Goal: Transaction & Acquisition: Purchase product/service

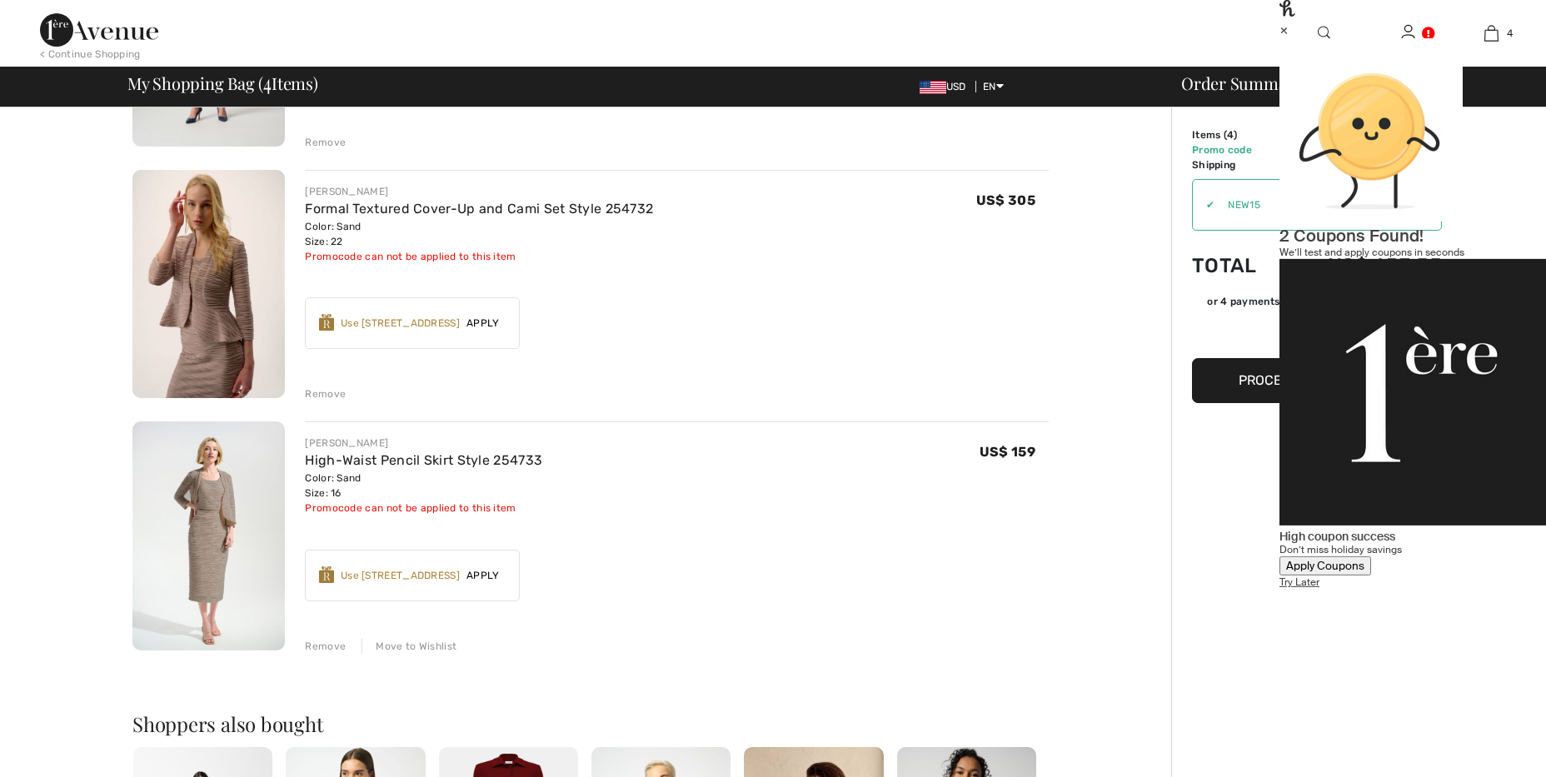
scroll to position [580, 0]
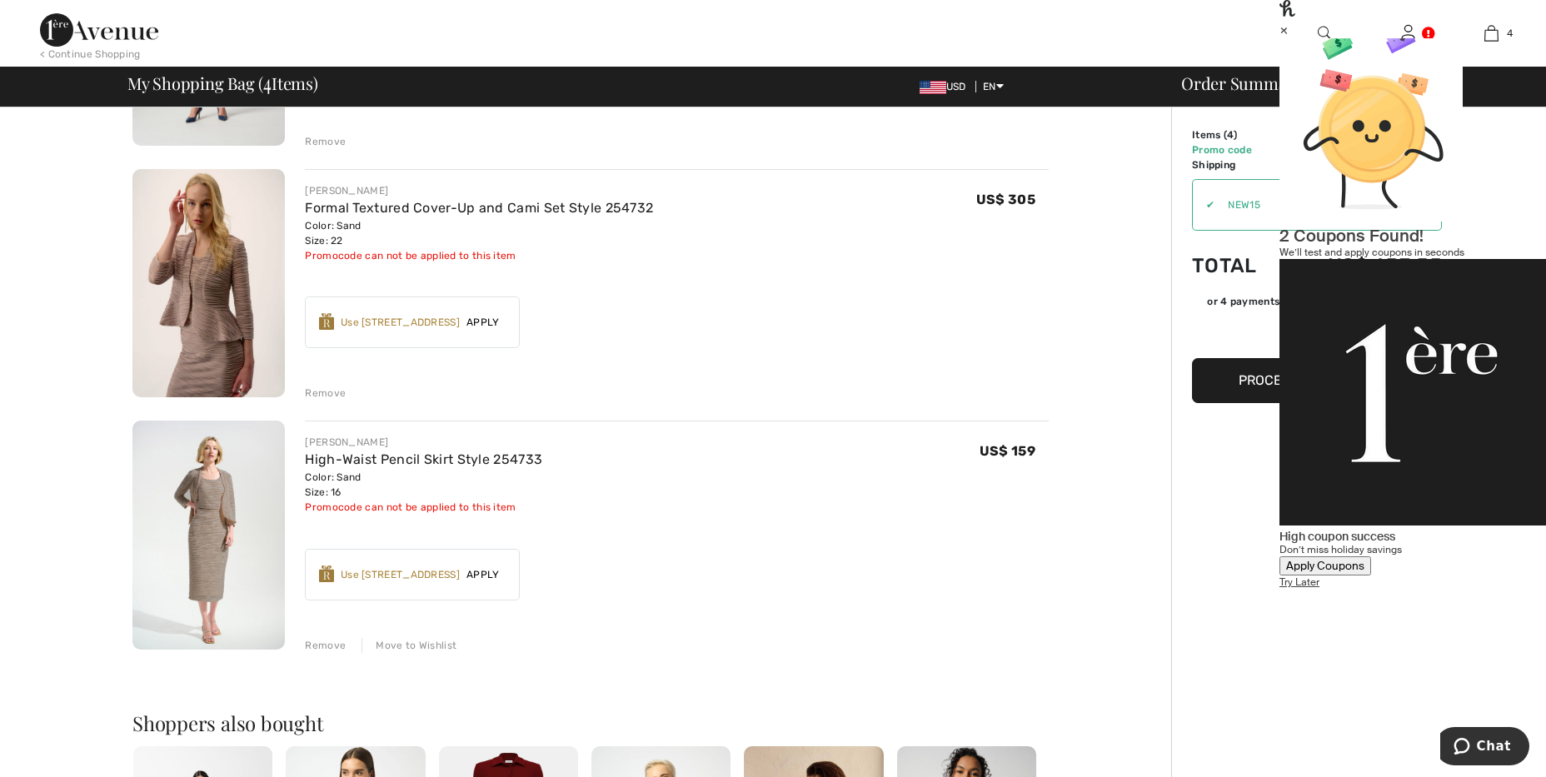
click at [435, 645] on div "Move to Wishlist" at bounding box center [408, 645] width 95 height 15
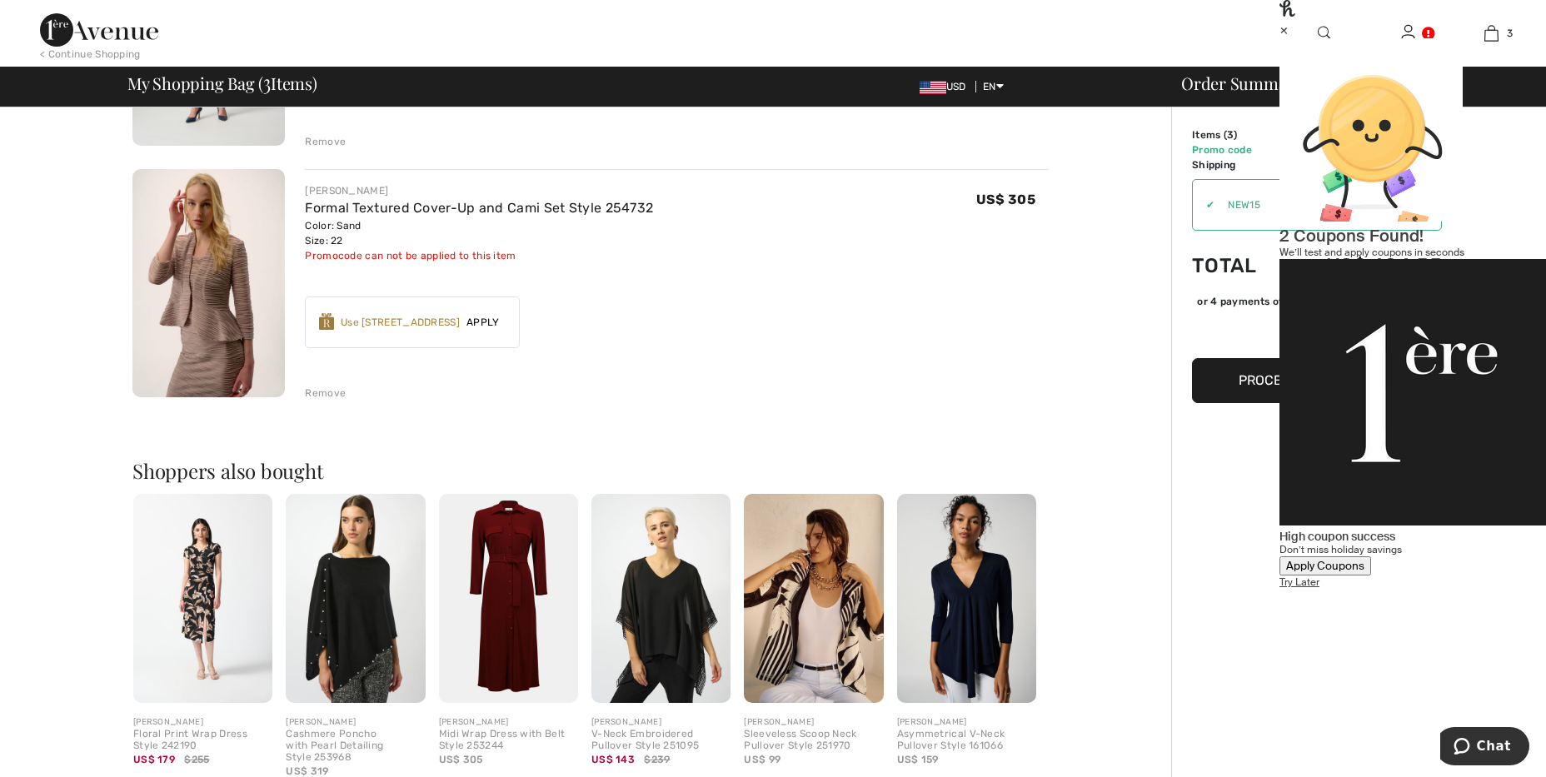
click at [328, 395] on div "Remove" at bounding box center [325, 393] width 41 height 15
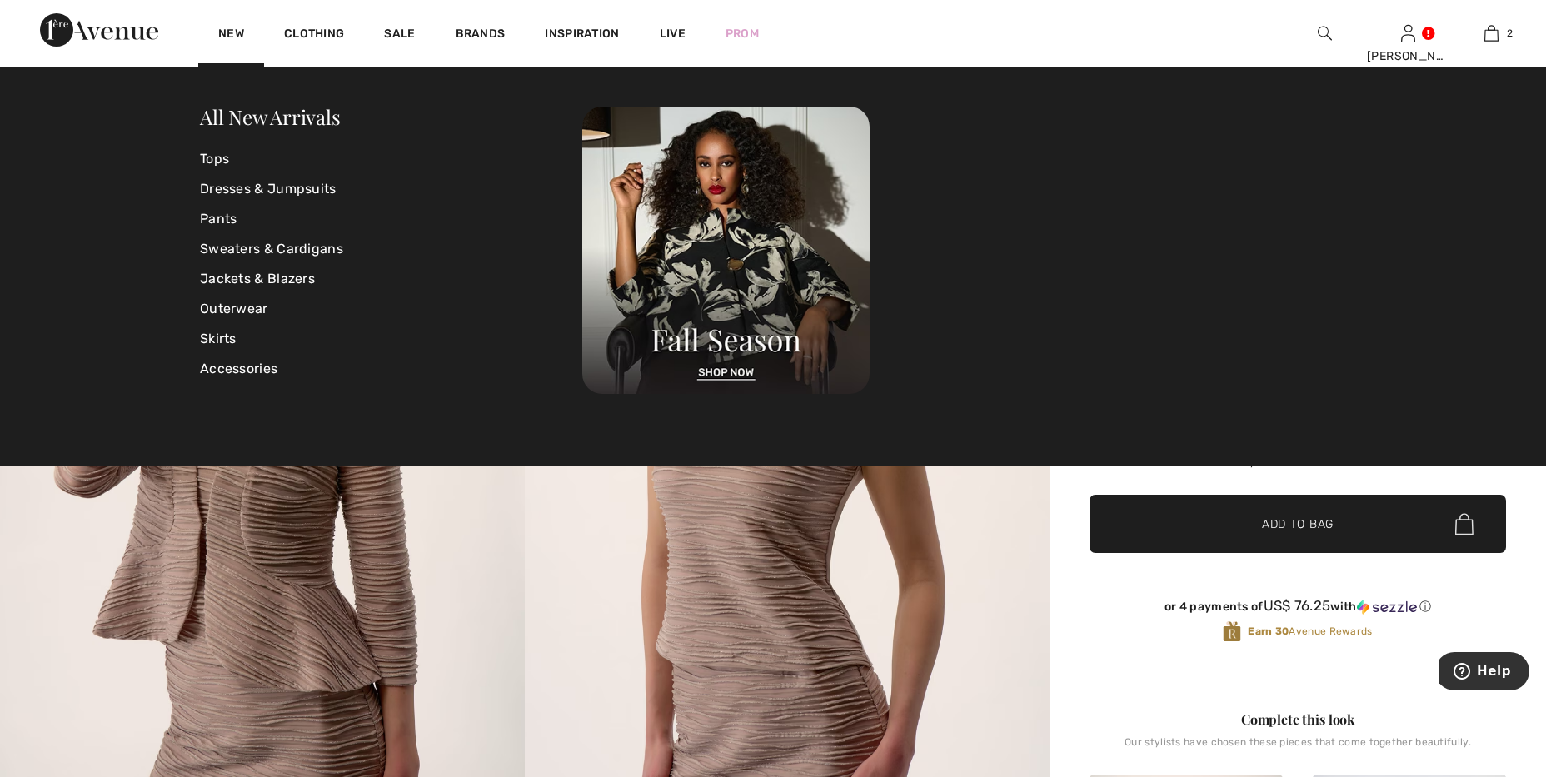
click at [145, 37] on img at bounding box center [99, 29] width 118 height 33
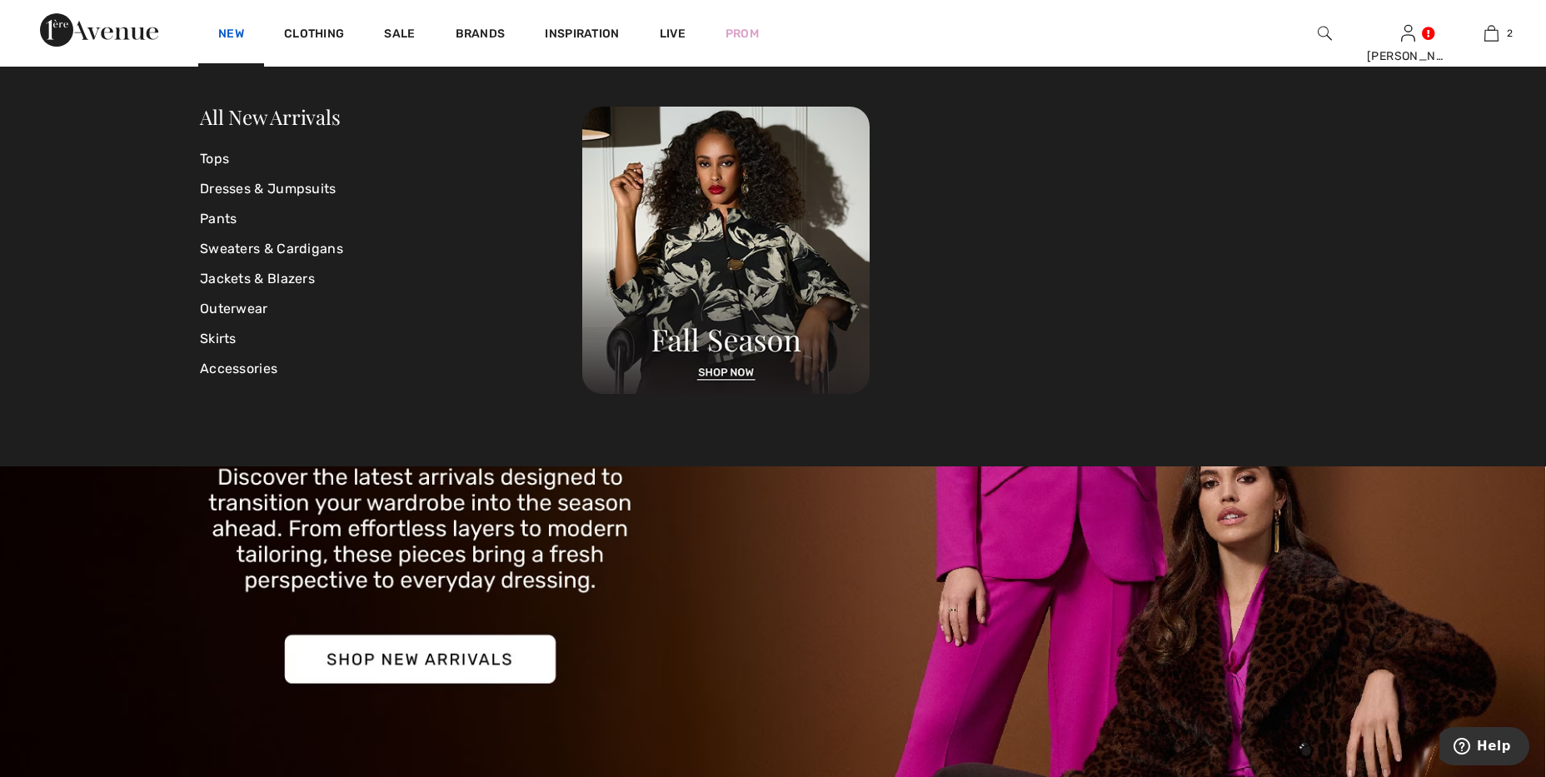
click at [234, 37] on link "New" at bounding box center [231, 35] width 26 height 17
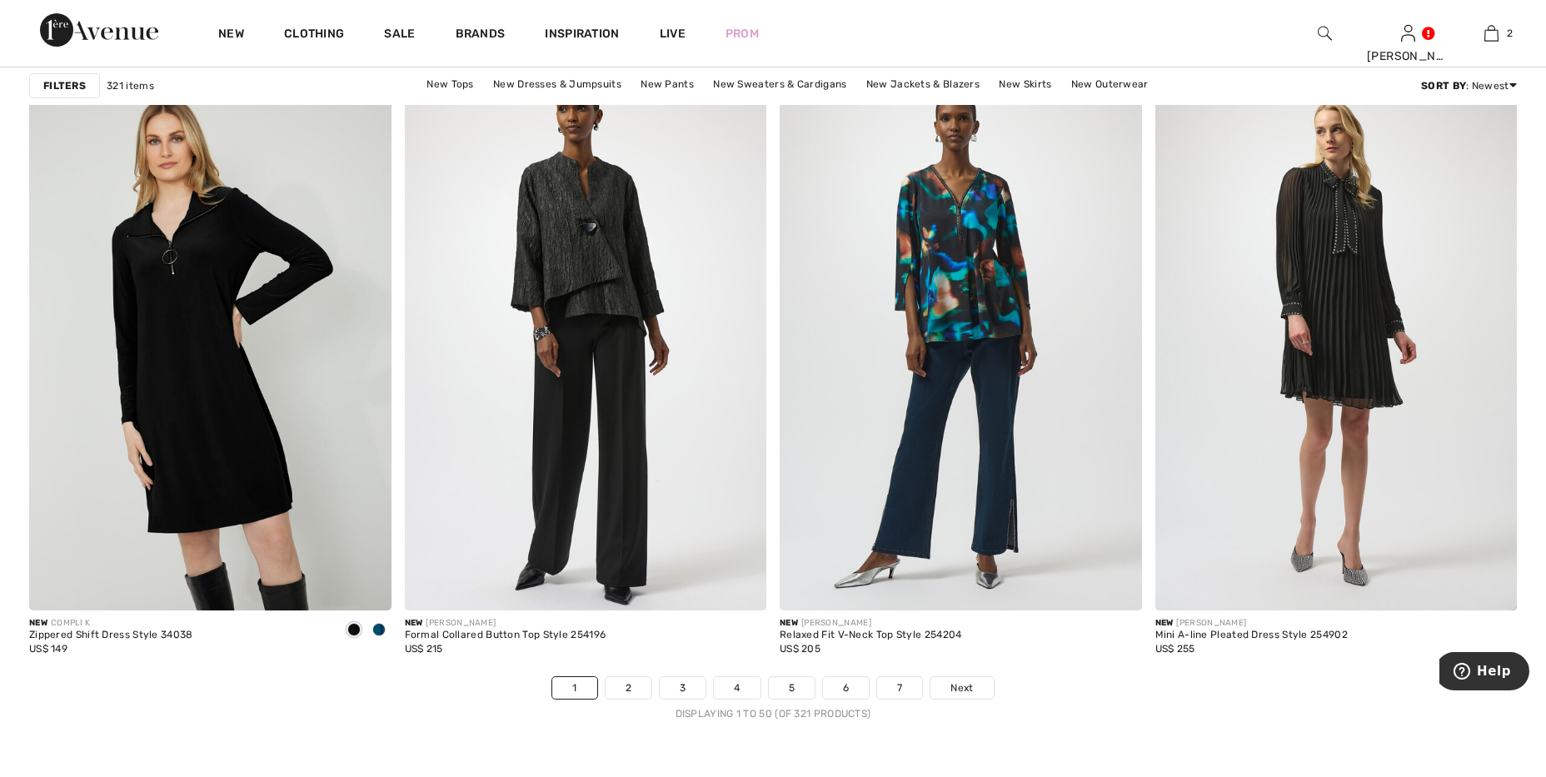
scroll to position [9042, 0]
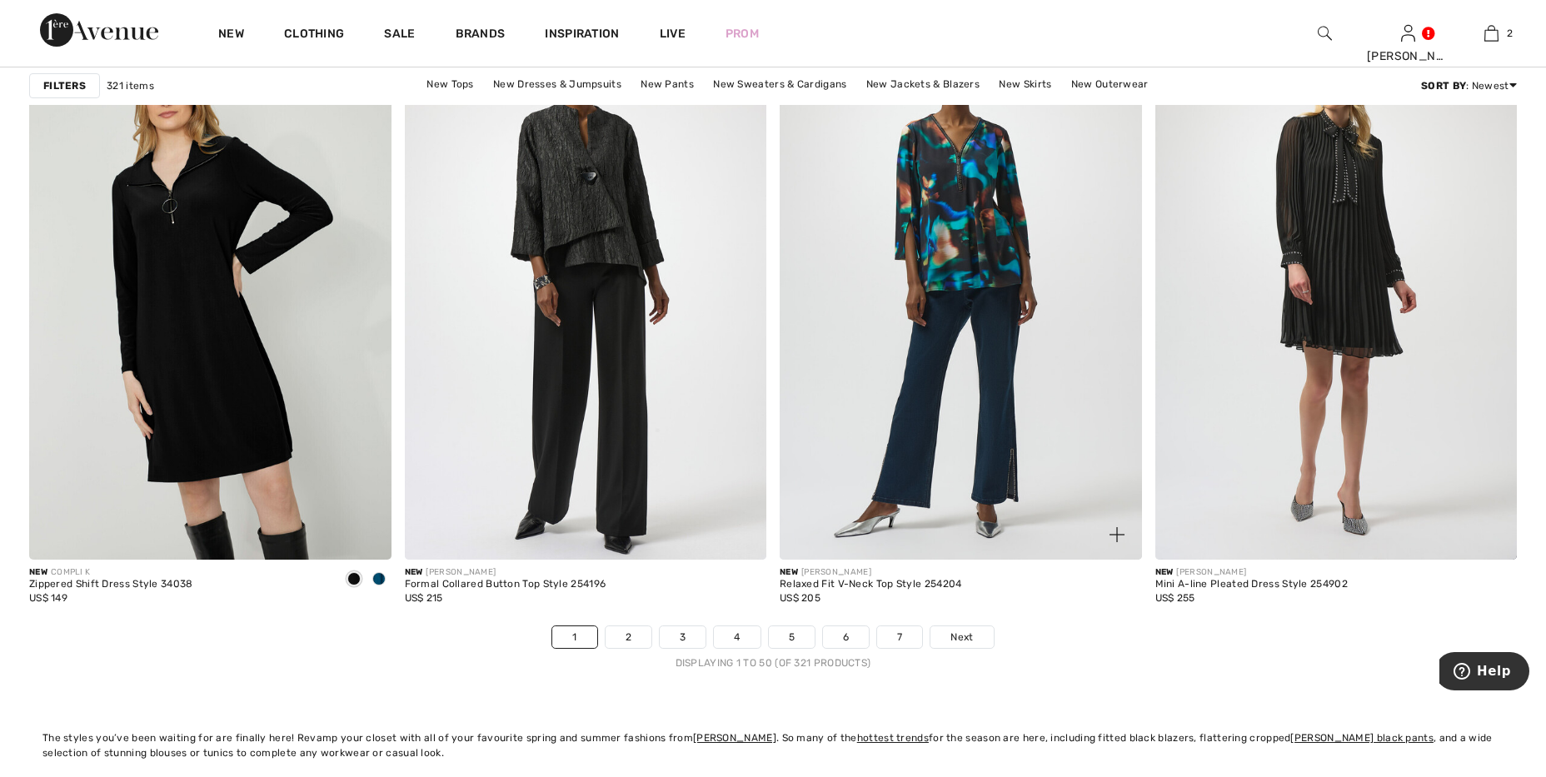
click at [973, 623] on div "New JOSEPH RIBKOFF Relaxed Fit V-Neck Top Style 254204 US$ 205" at bounding box center [961, 593] width 362 height 66
click at [968, 630] on span "Next" at bounding box center [961, 637] width 22 height 15
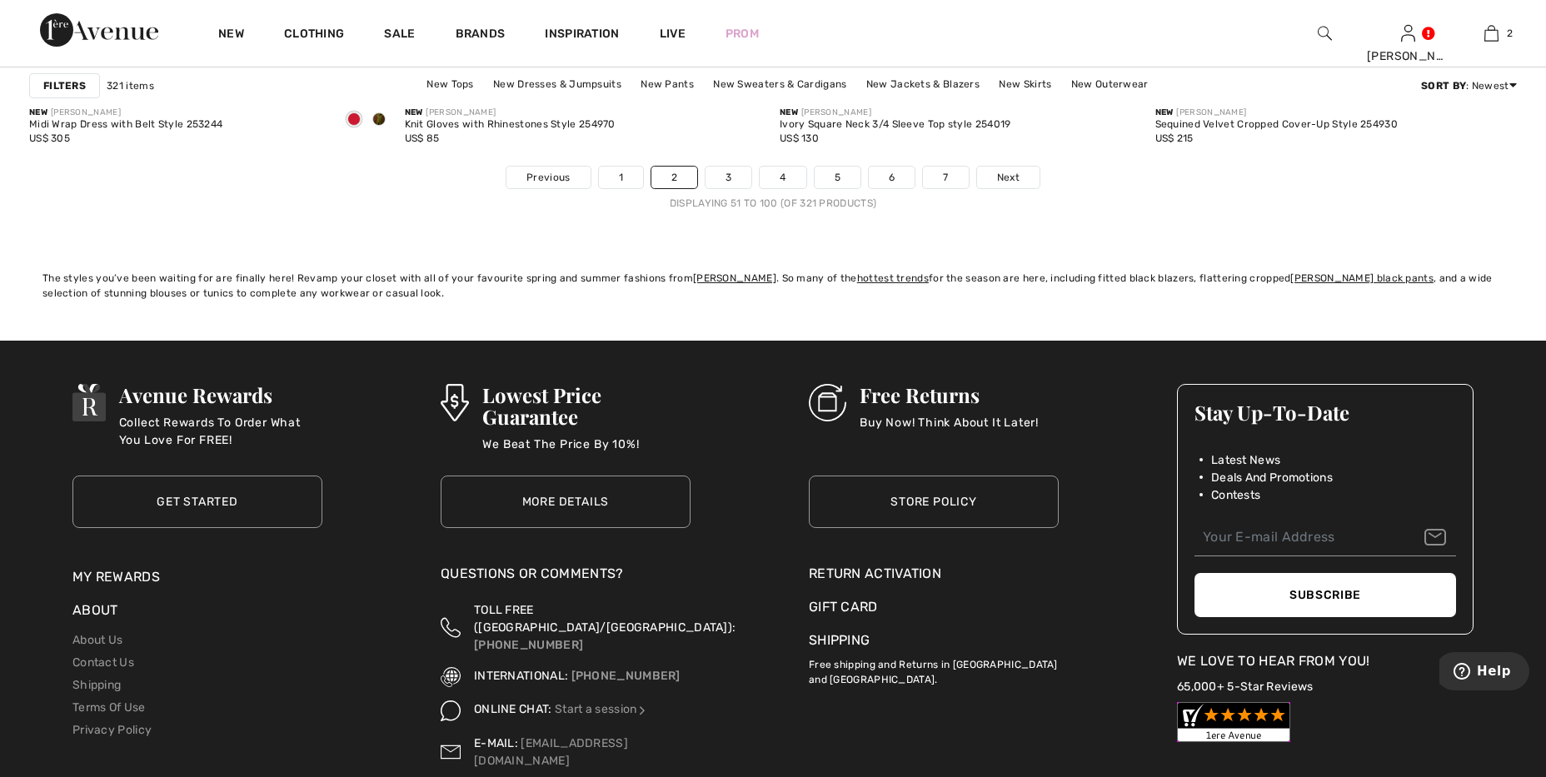
scroll to position [9506, 0]
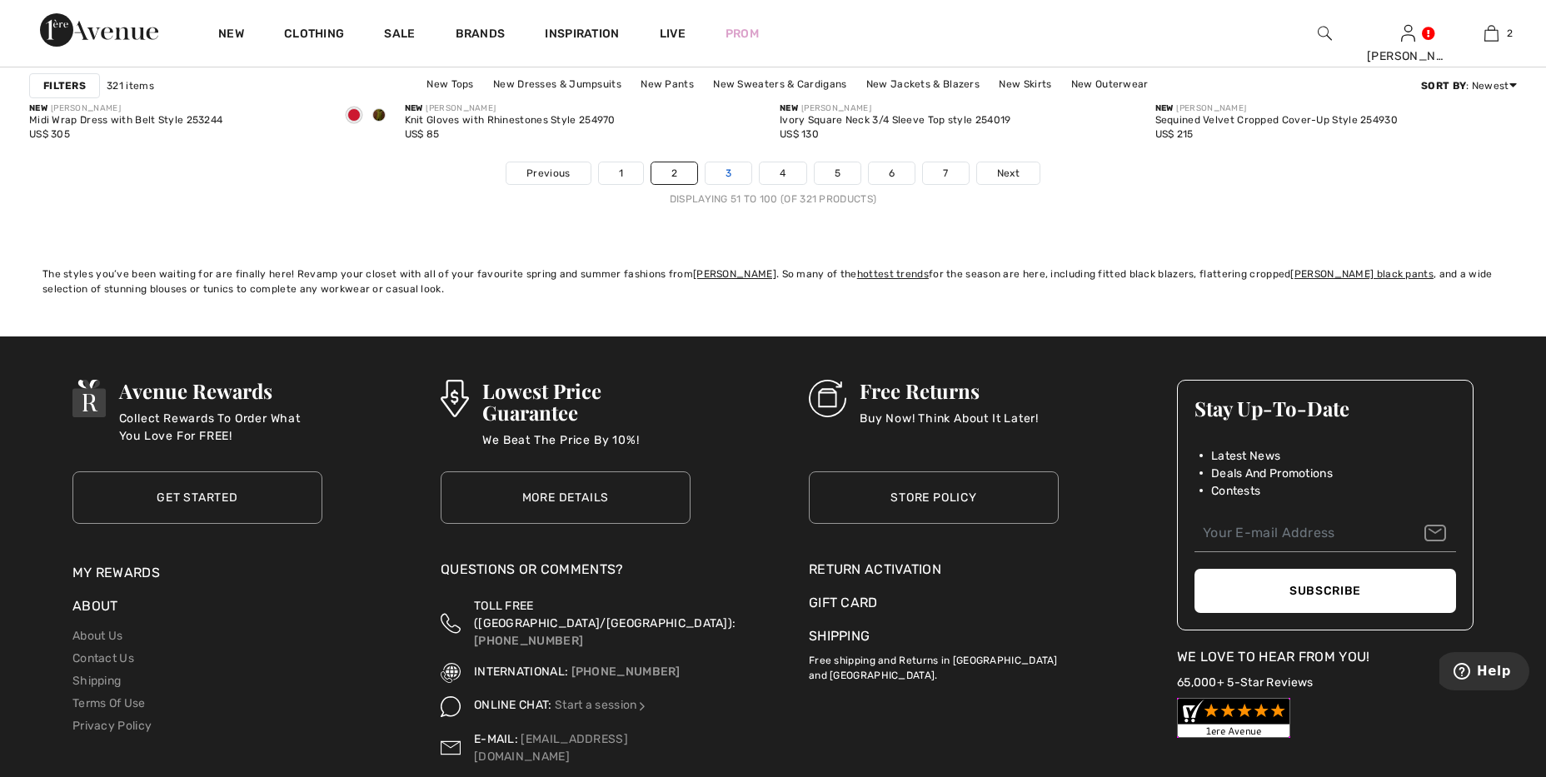
click at [720, 170] on link "3" at bounding box center [728, 173] width 46 height 22
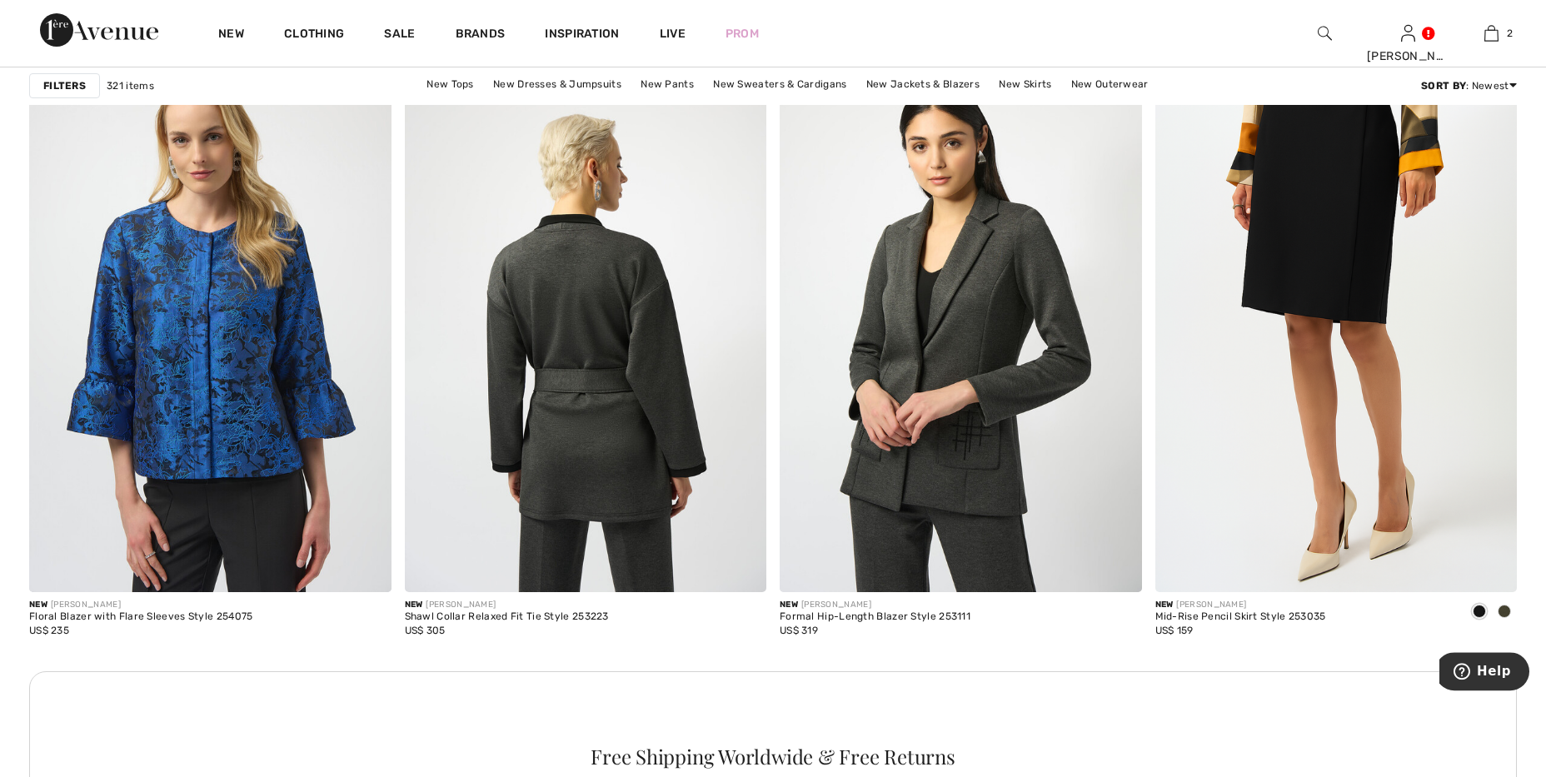
scroll to position [2086, 0]
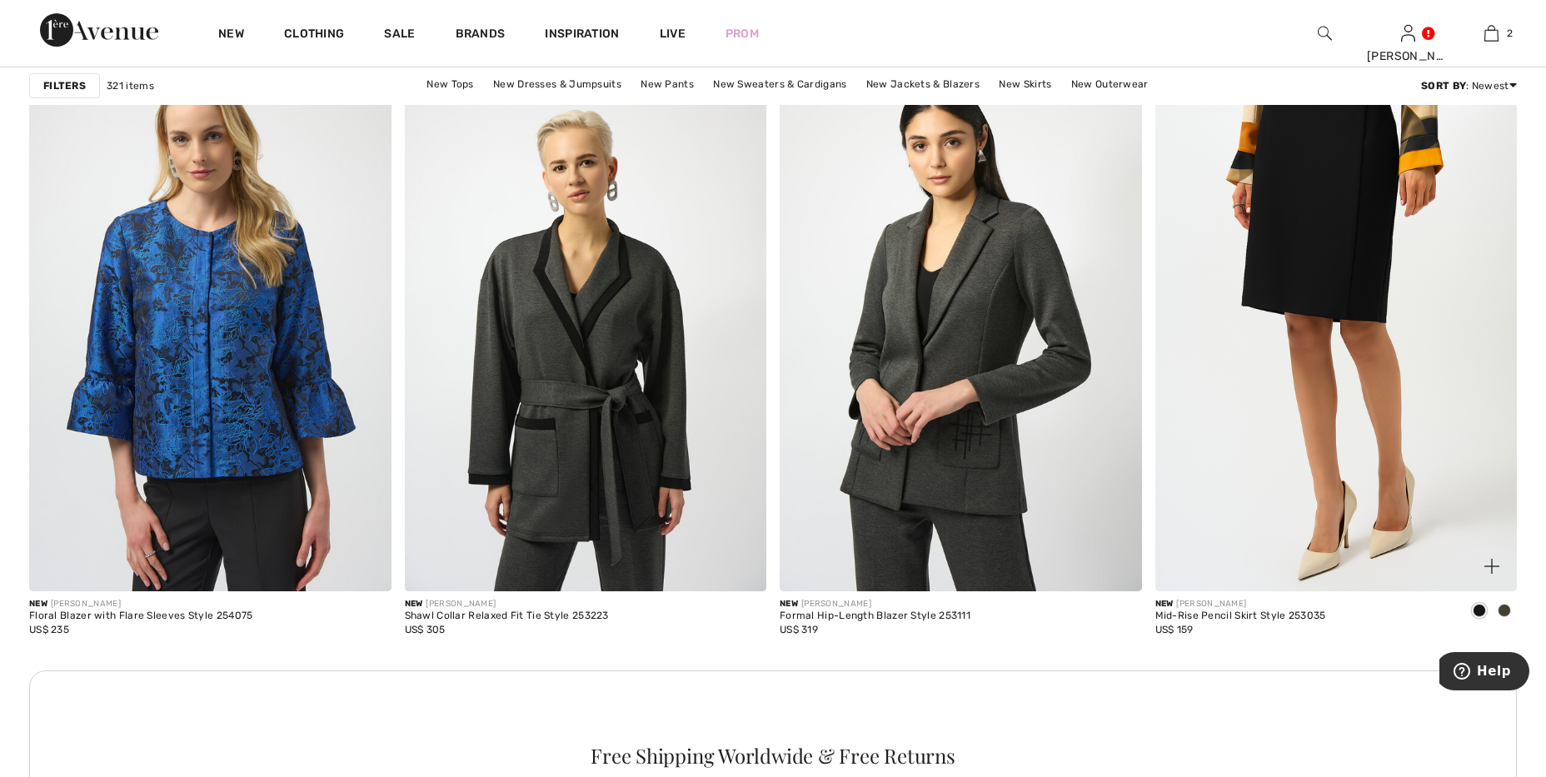
click at [1502, 612] on span at bounding box center [1503, 610] width 13 height 13
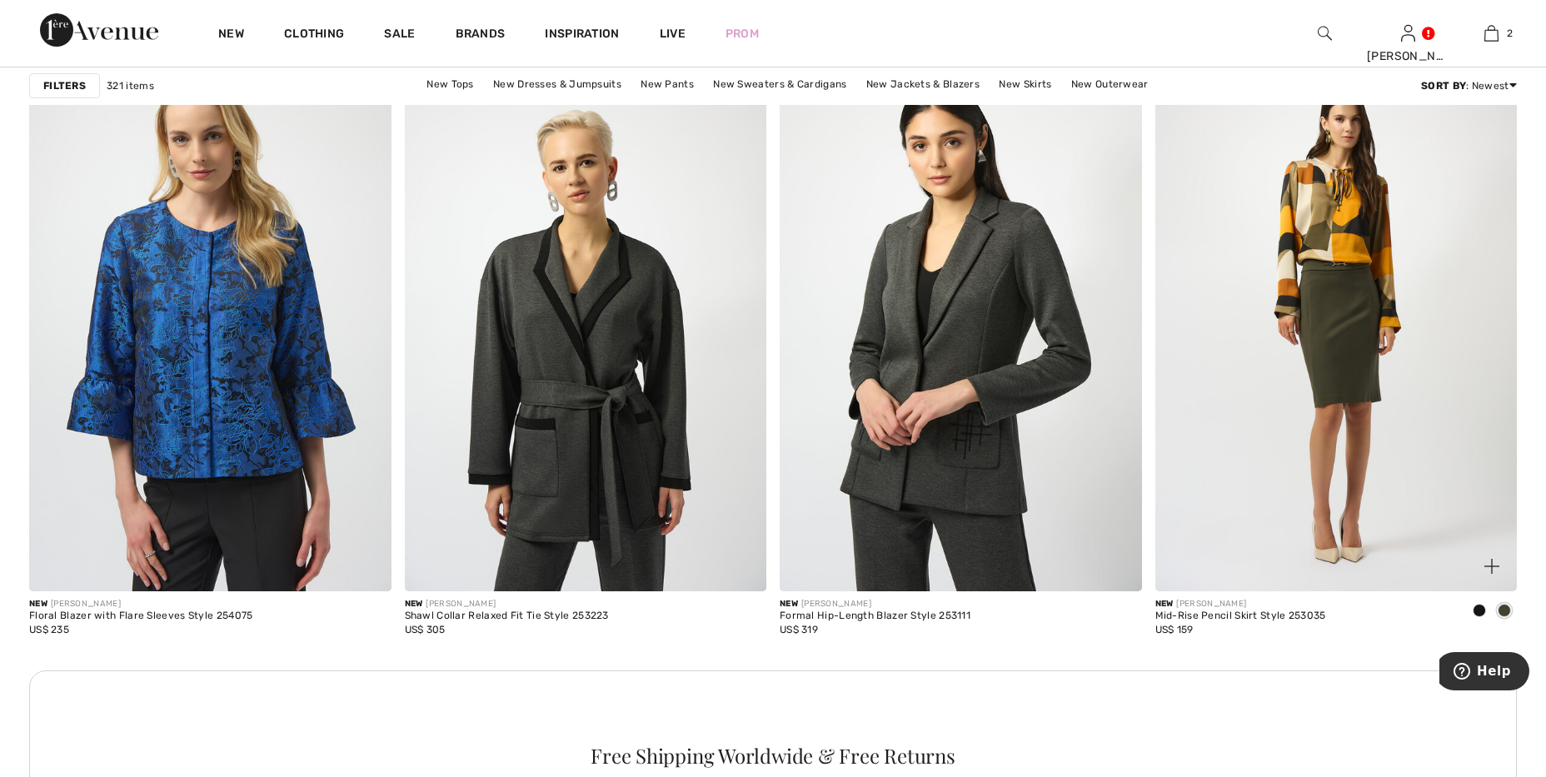
click at [1401, 385] on img at bounding box center [1336, 319] width 362 height 543
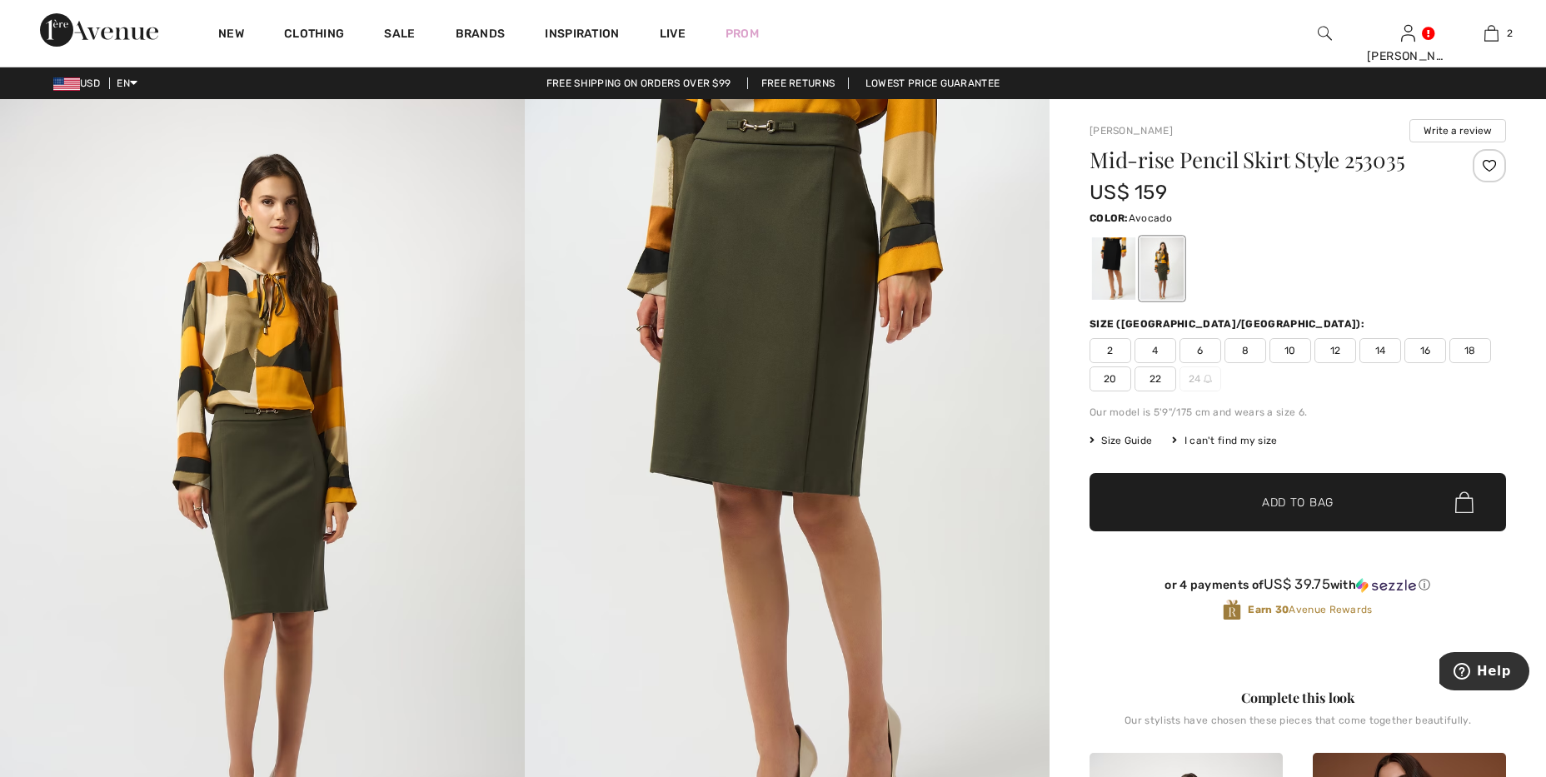
click at [1427, 348] on span "16" at bounding box center [1425, 350] width 42 height 25
click at [1126, 266] on div at bounding box center [1113, 268] width 43 height 62
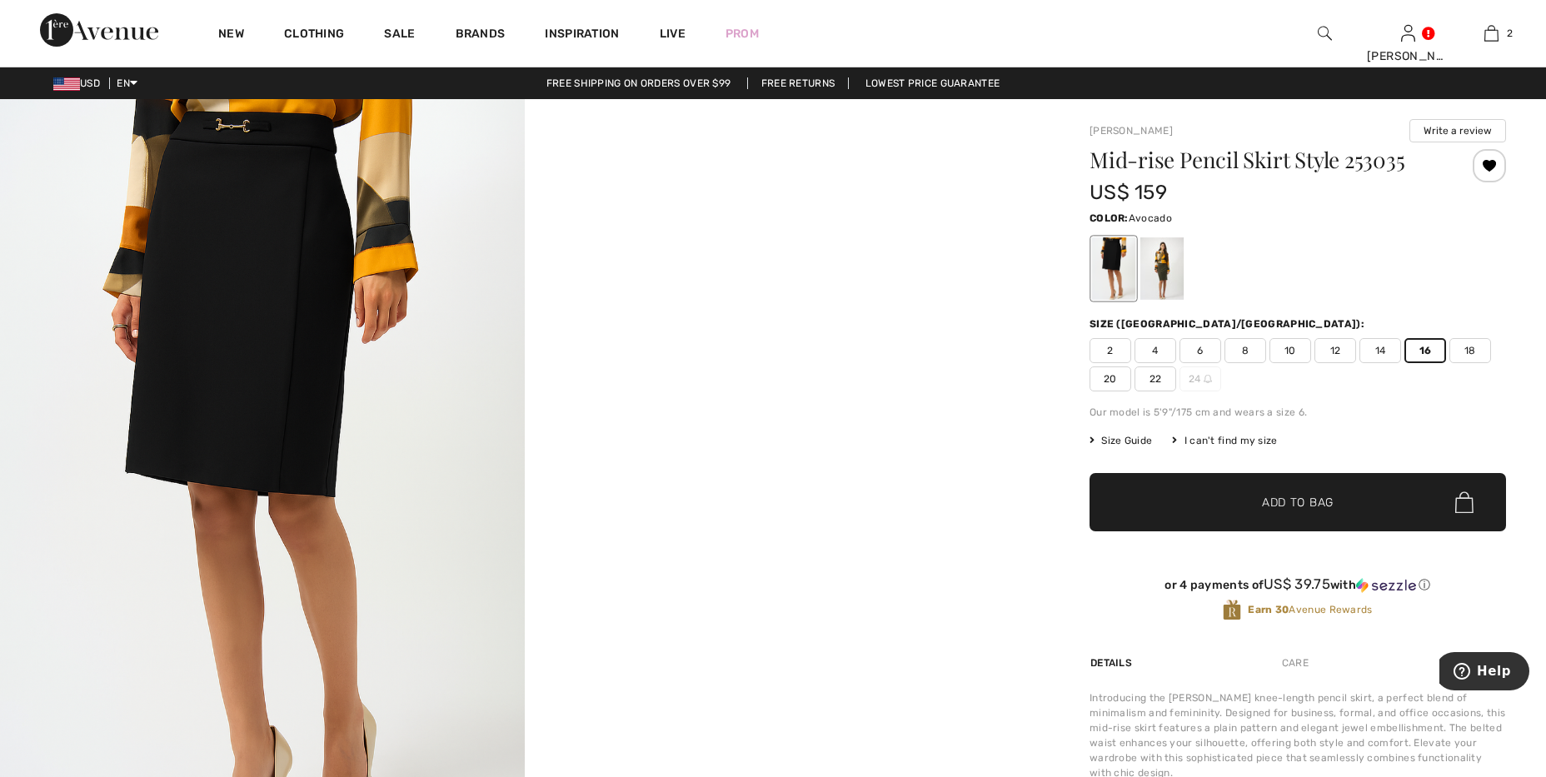
click at [1170, 266] on div at bounding box center [1161, 268] width 43 height 62
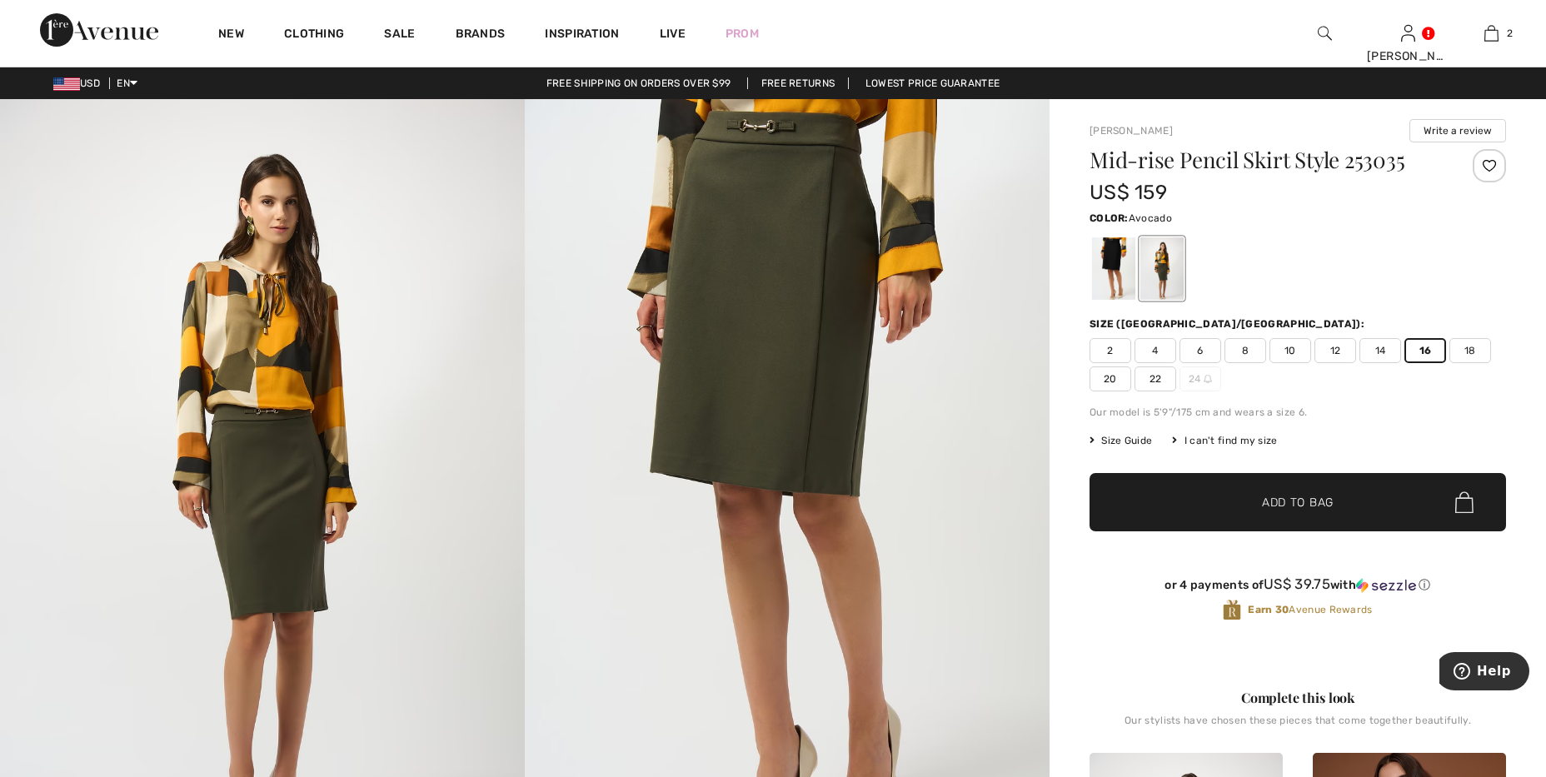
click at [1488, 159] on div at bounding box center [1488, 165] width 33 height 33
click at [1123, 262] on div at bounding box center [1113, 268] width 43 height 62
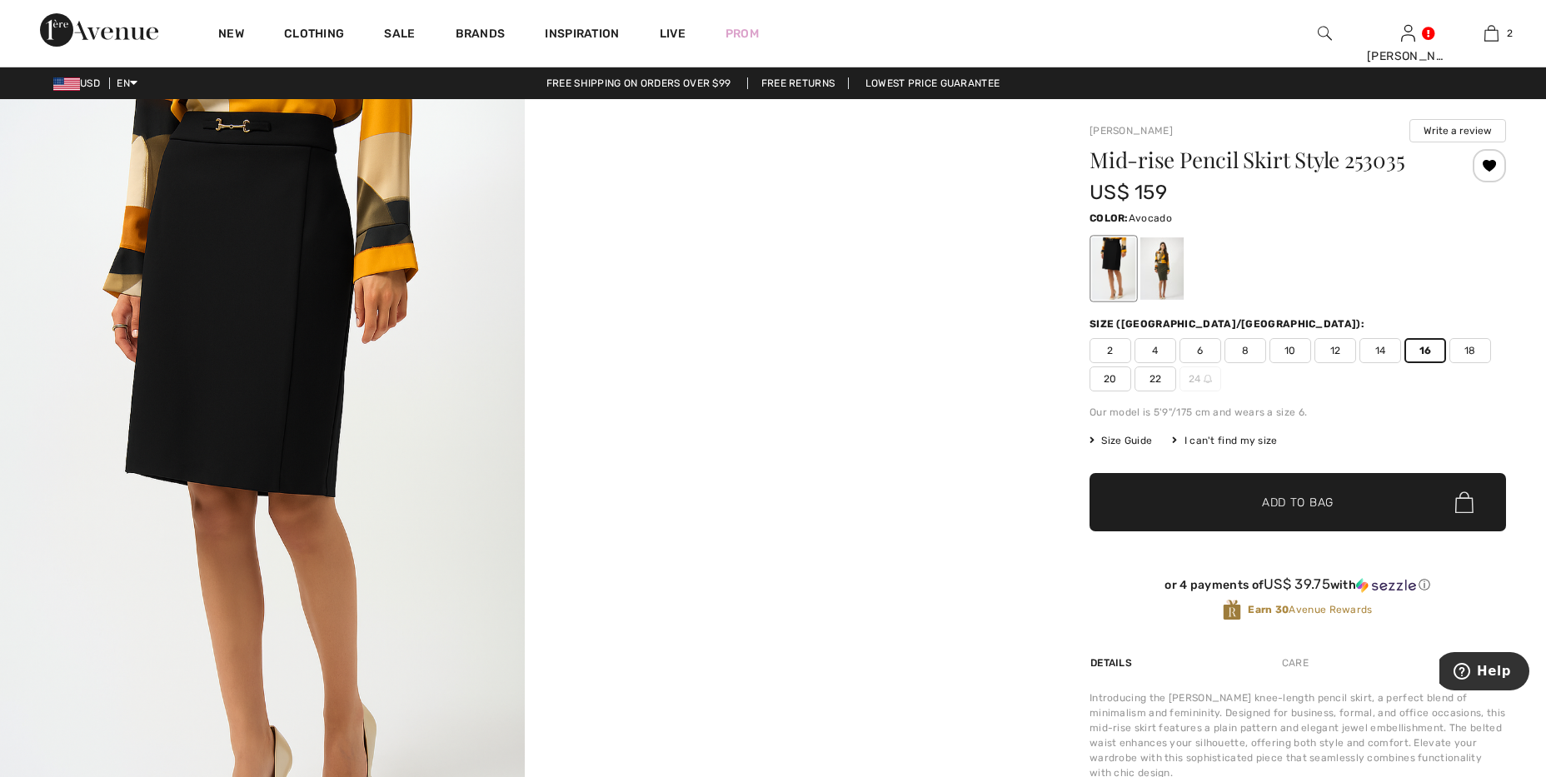
click at [1173, 268] on div at bounding box center [1161, 268] width 43 height 62
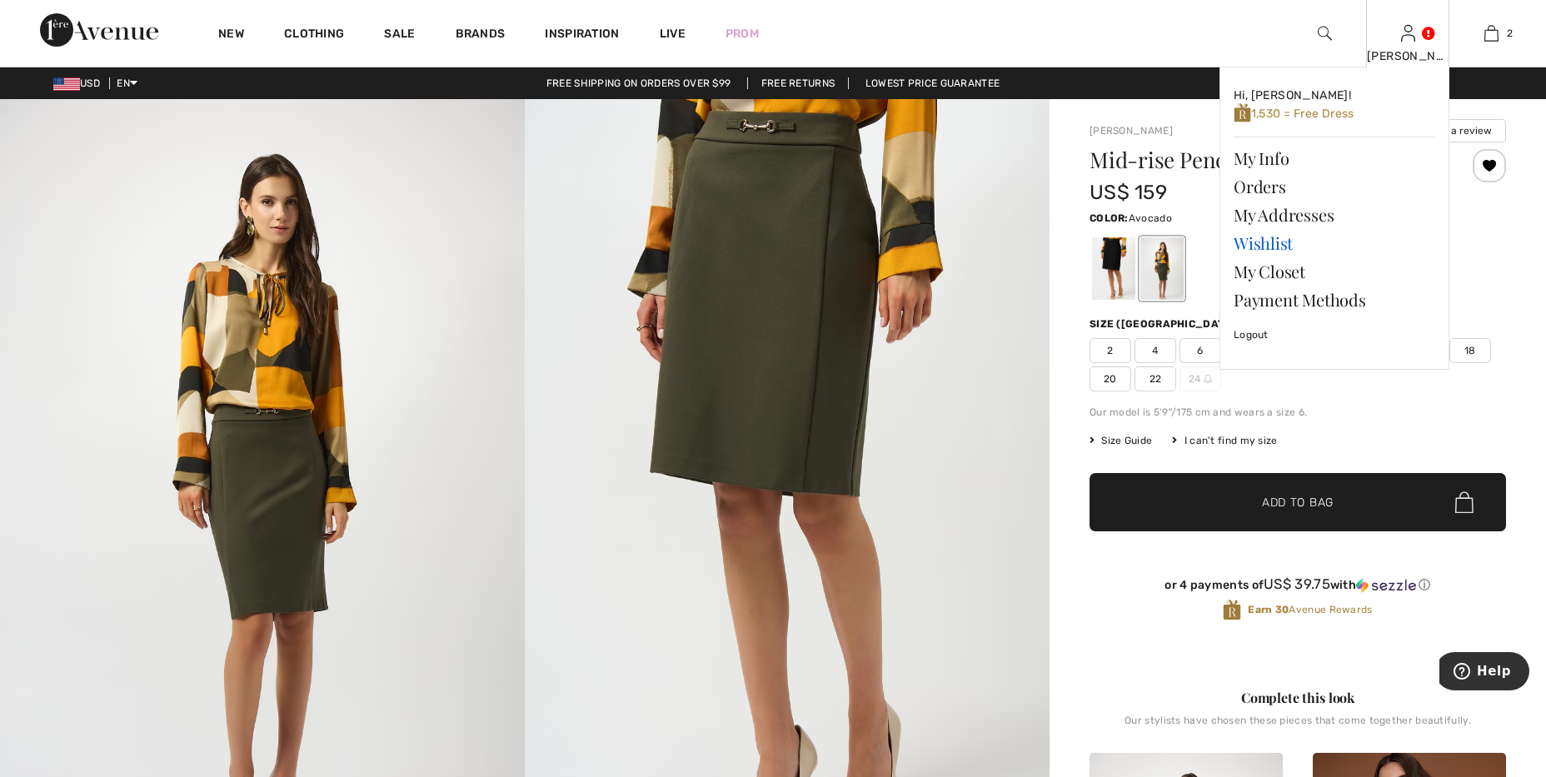
click at [1268, 249] on link "Wishlist" at bounding box center [1334, 243] width 202 height 28
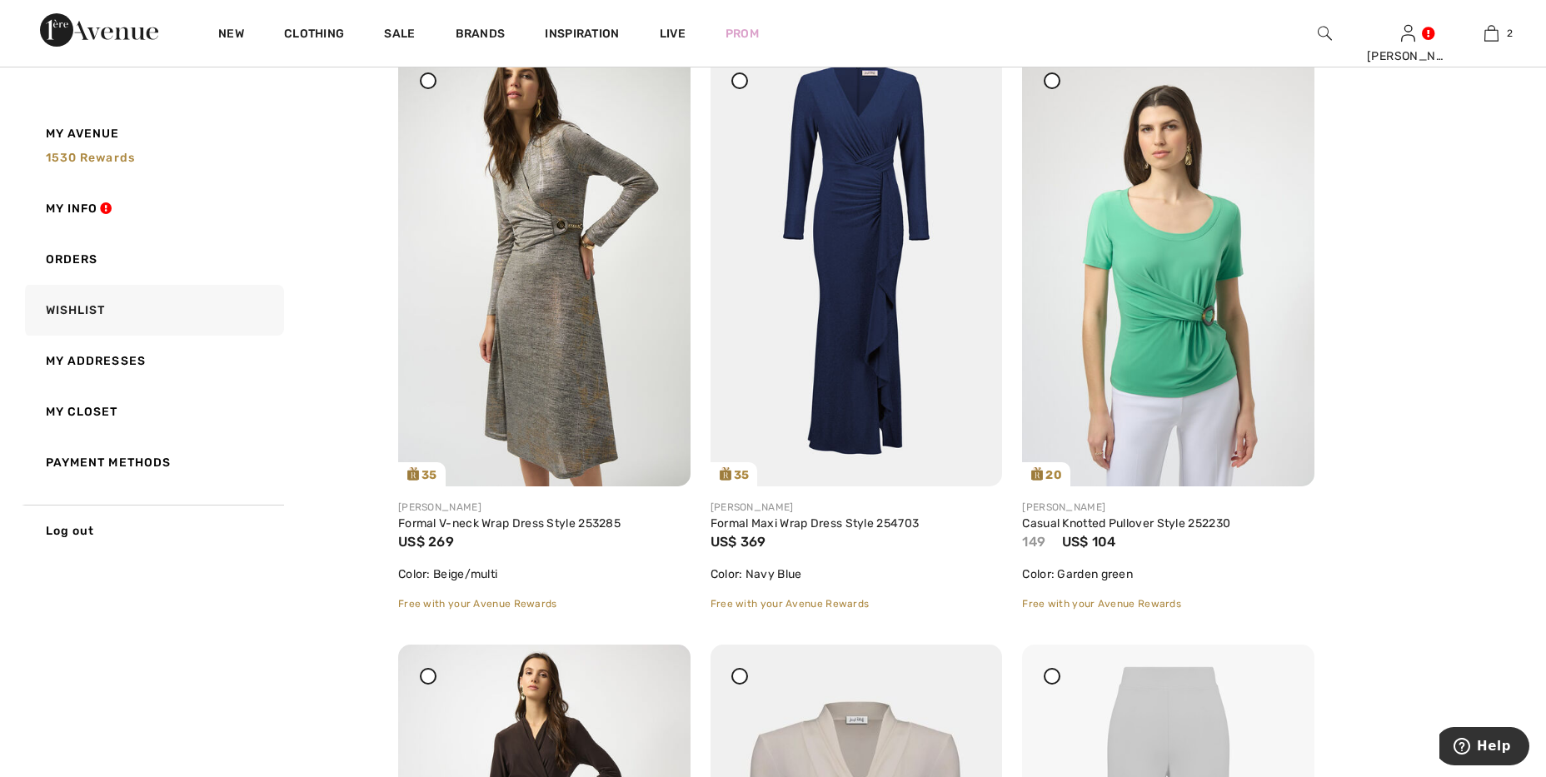
scroll to position [2666, 0]
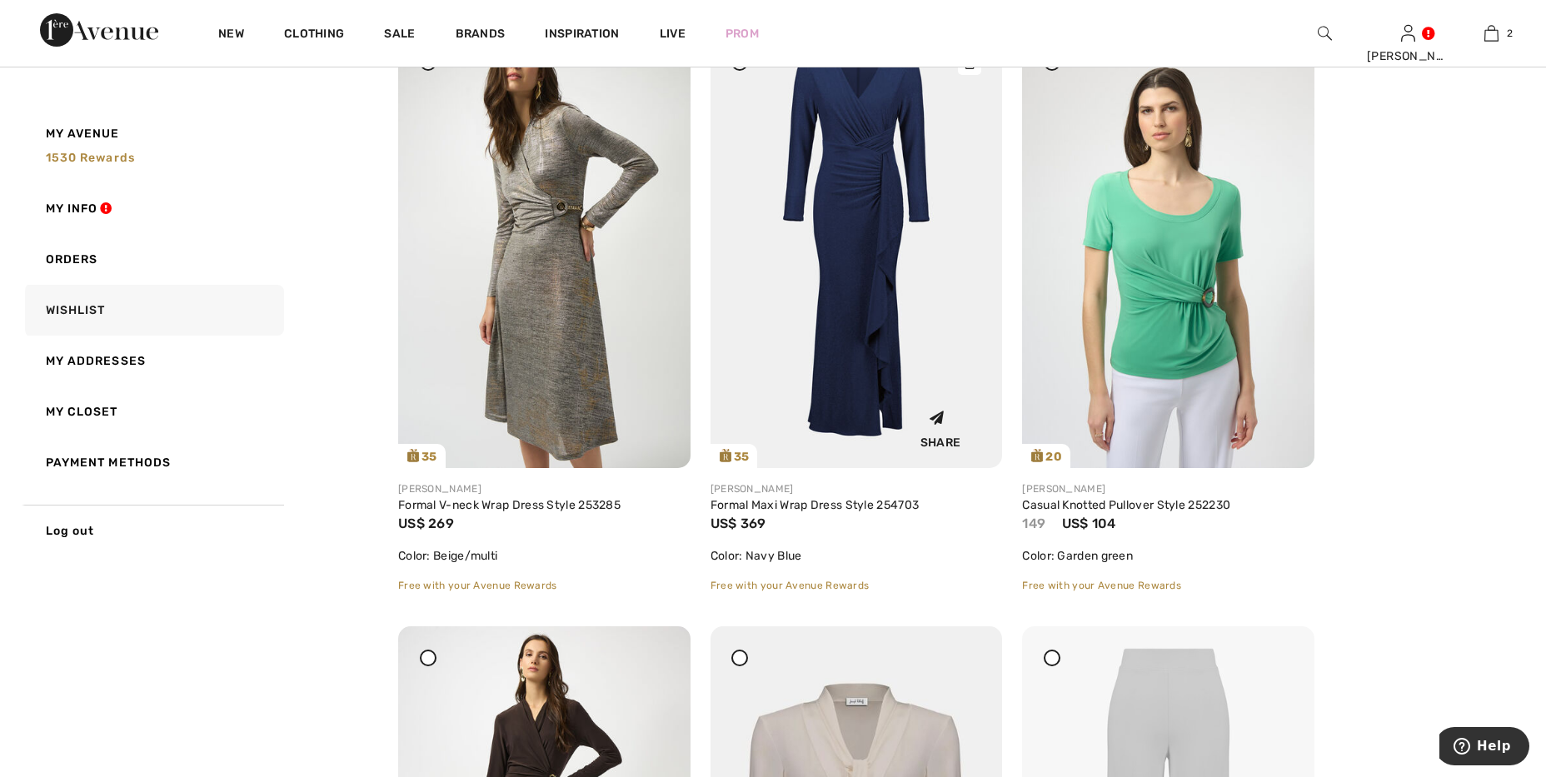
click at [861, 326] on img at bounding box center [856, 249] width 292 height 437
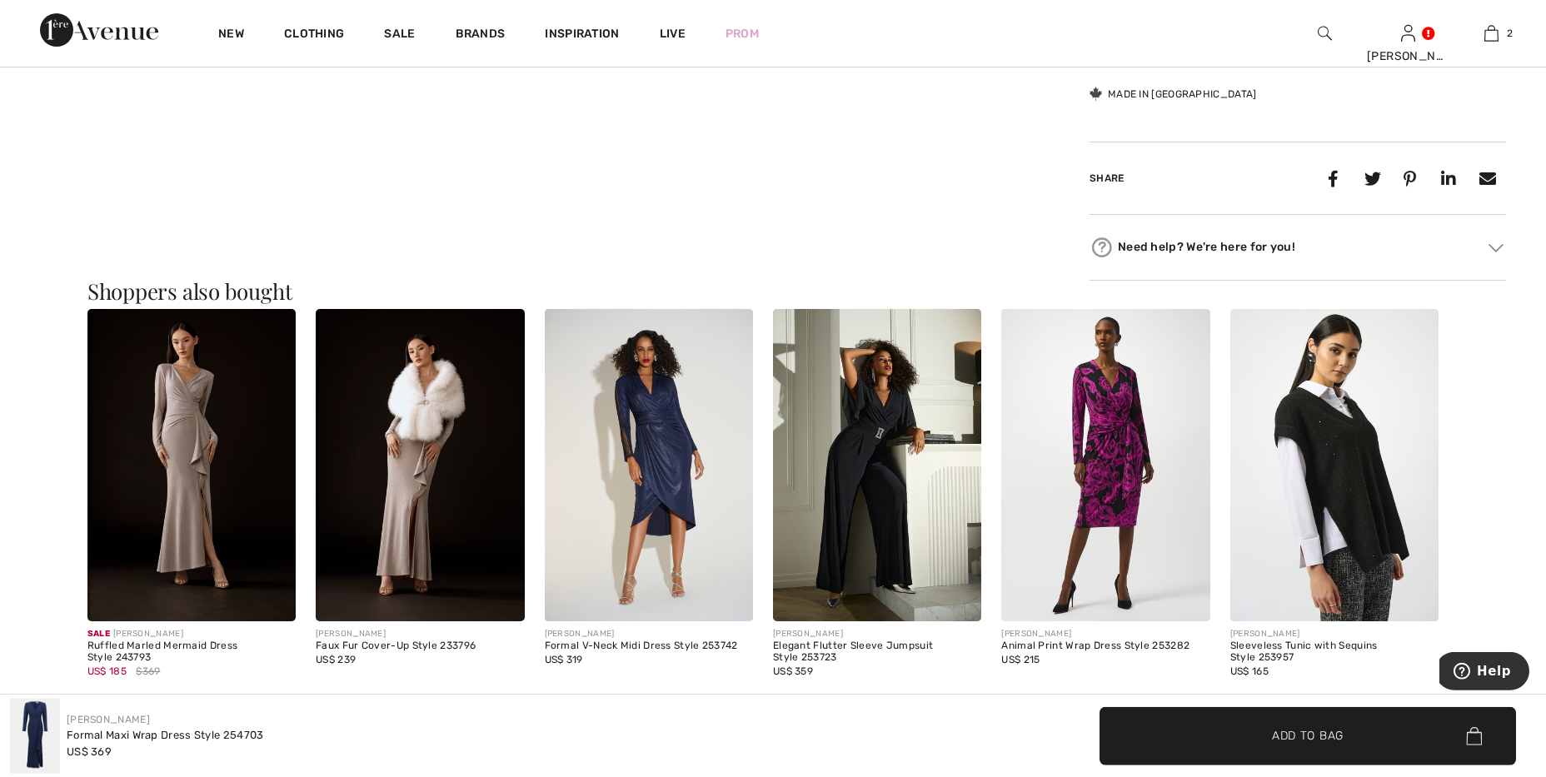
scroll to position [927, 0]
